Goal: Task Accomplishment & Management: Manage account settings

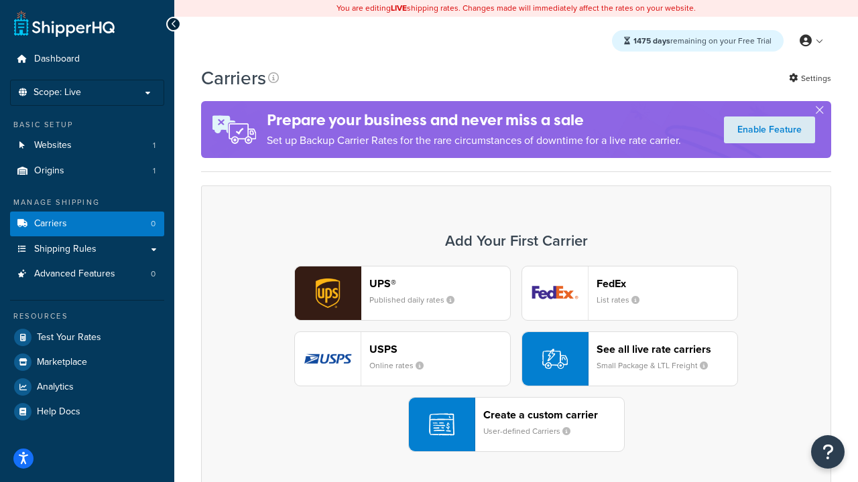
click at [516, 360] on div "UPS® Published daily rates FedEx List rates USPS Online rates See all live rate…" at bounding box center [516, 359] width 602 height 186
click at [667, 284] on header "FedEx" at bounding box center [666, 283] width 141 height 13
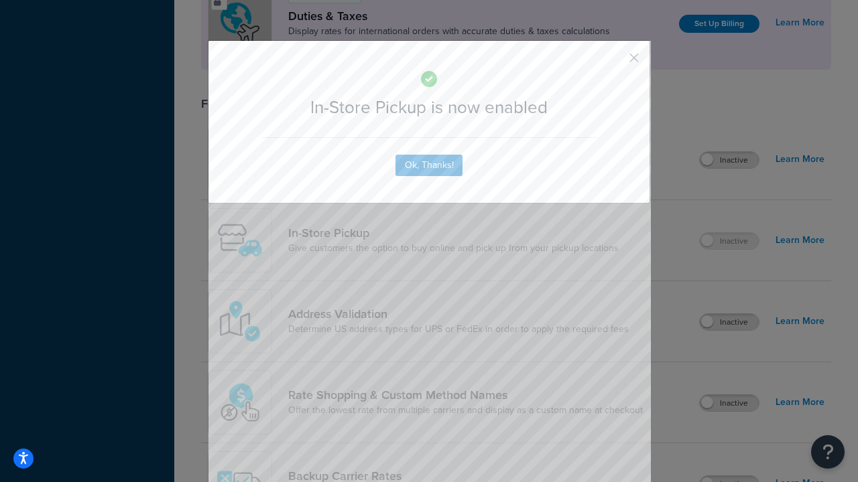
click at [614, 62] on button "button" at bounding box center [613, 62] width 3 height 3
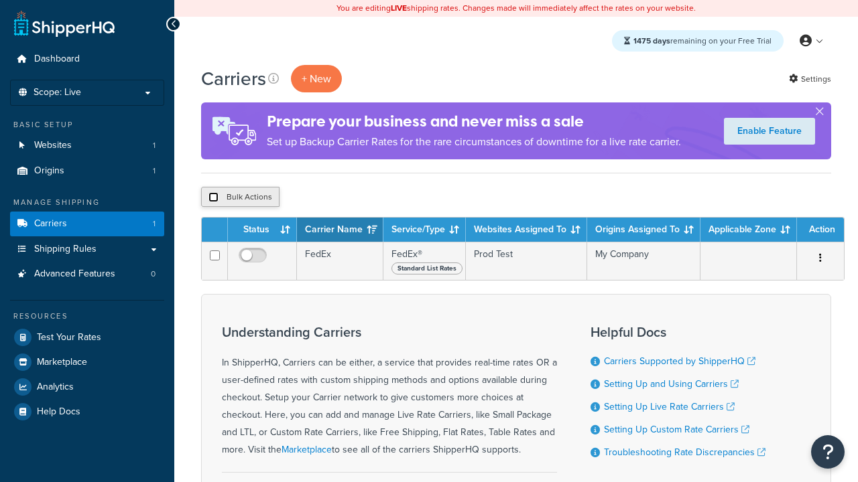
click at [213, 198] on input "checkbox" at bounding box center [213, 197] width 10 height 10
checkbox input "true"
click at [0, 0] on button "Delete" at bounding box center [0, 0] width 0 height 0
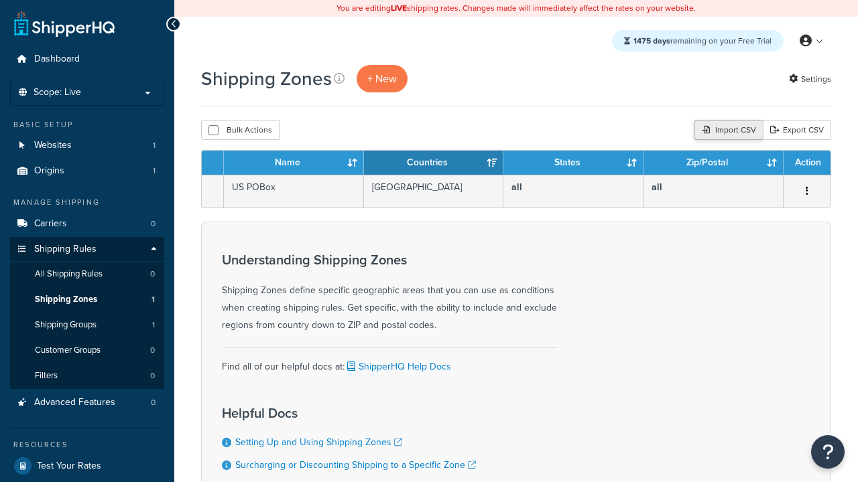
click at [726, 131] on div "Import CSV" at bounding box center [728, 130] width 68 height 20
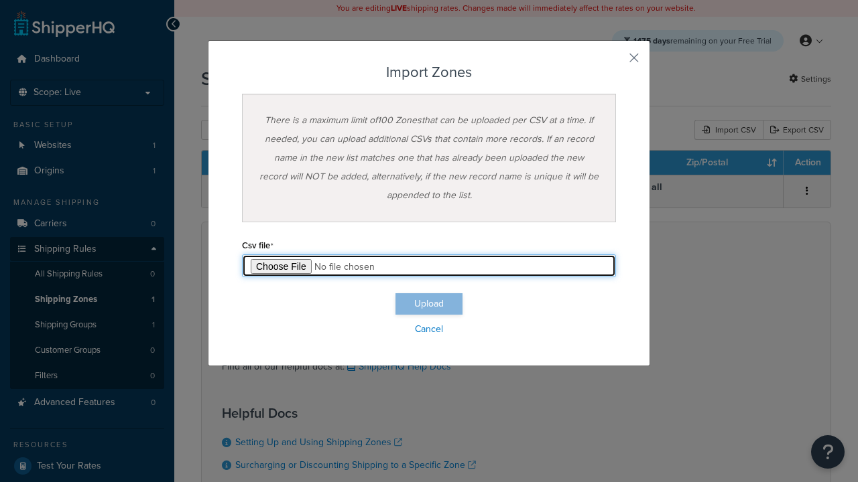
click at [429, 266] on input "file" at bounding box center [429, 266] width 374 height 23
type input "C:\fakepath\importZonesSuccess.csv"
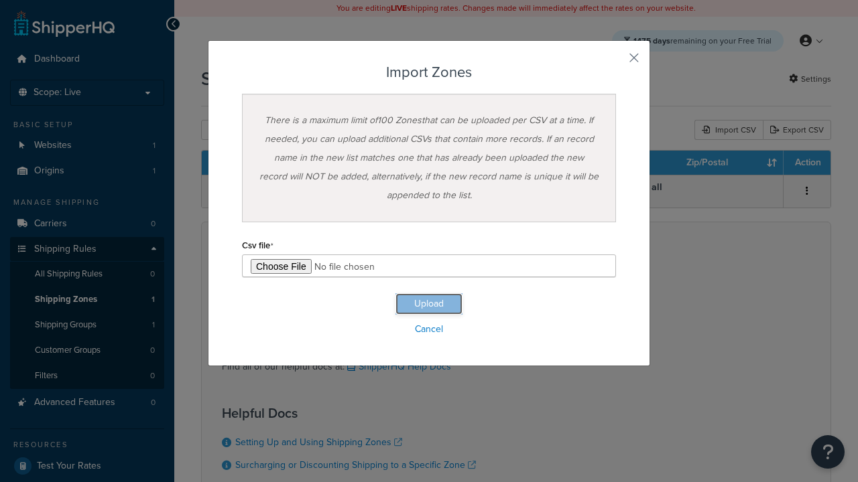
click at [429, 304] on button "Upload" at bounding box center [428, 303] width 67 height 21
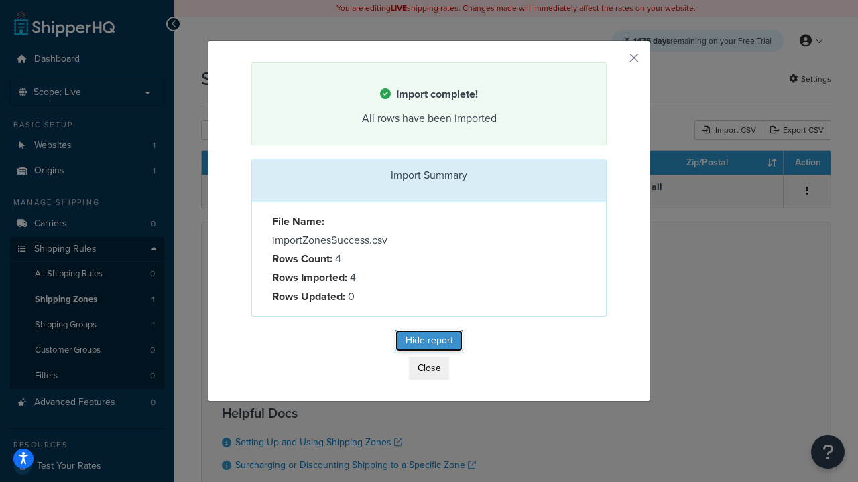
click at [429, 340] on button "Hide report" at bounding box center [428, 340] width 67 height 21
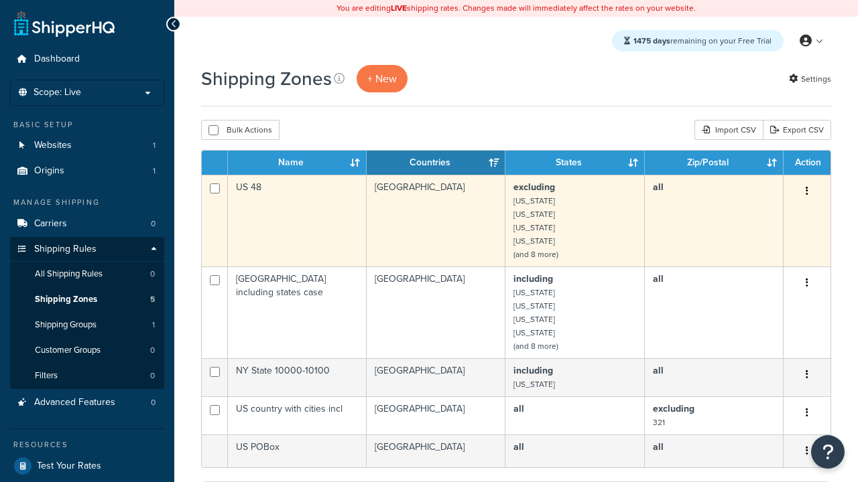
click at [806, 192] on icon "button" at bounding box center [806, 190] width 3 height 9
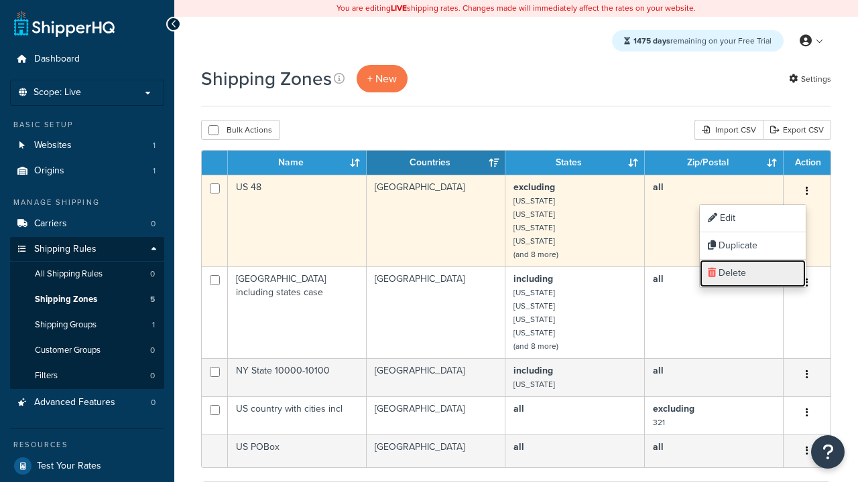
click at [752, 273] on link "Delete" at bounding box center [752, 273] width 106 height 27
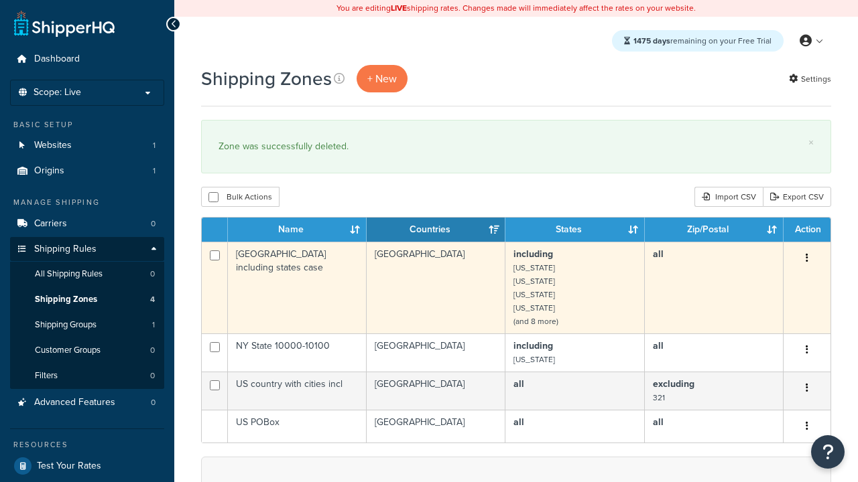
click at [806, 259] on icon "button" at bounding box center [806, 257] width 3 height 9
click at [0, 0] on link "Delete" at bounding box center [0, 0] width 0 height 0
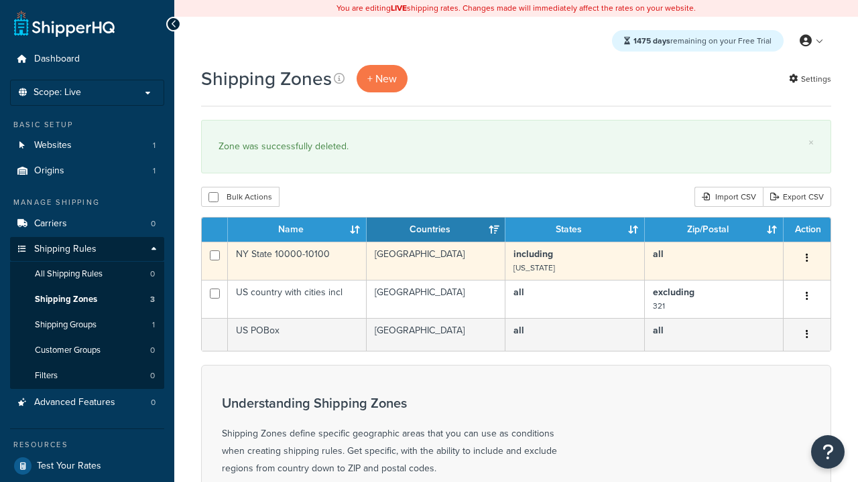
click at [806, 259] on icon "button" at bounding box center [806, 257] width 3 height 9
click at [0, 0] on link "Delete" at bounding box center [0, 0] width 0 height 0
